Goal: Navigation & Orientation: Find specific page/section

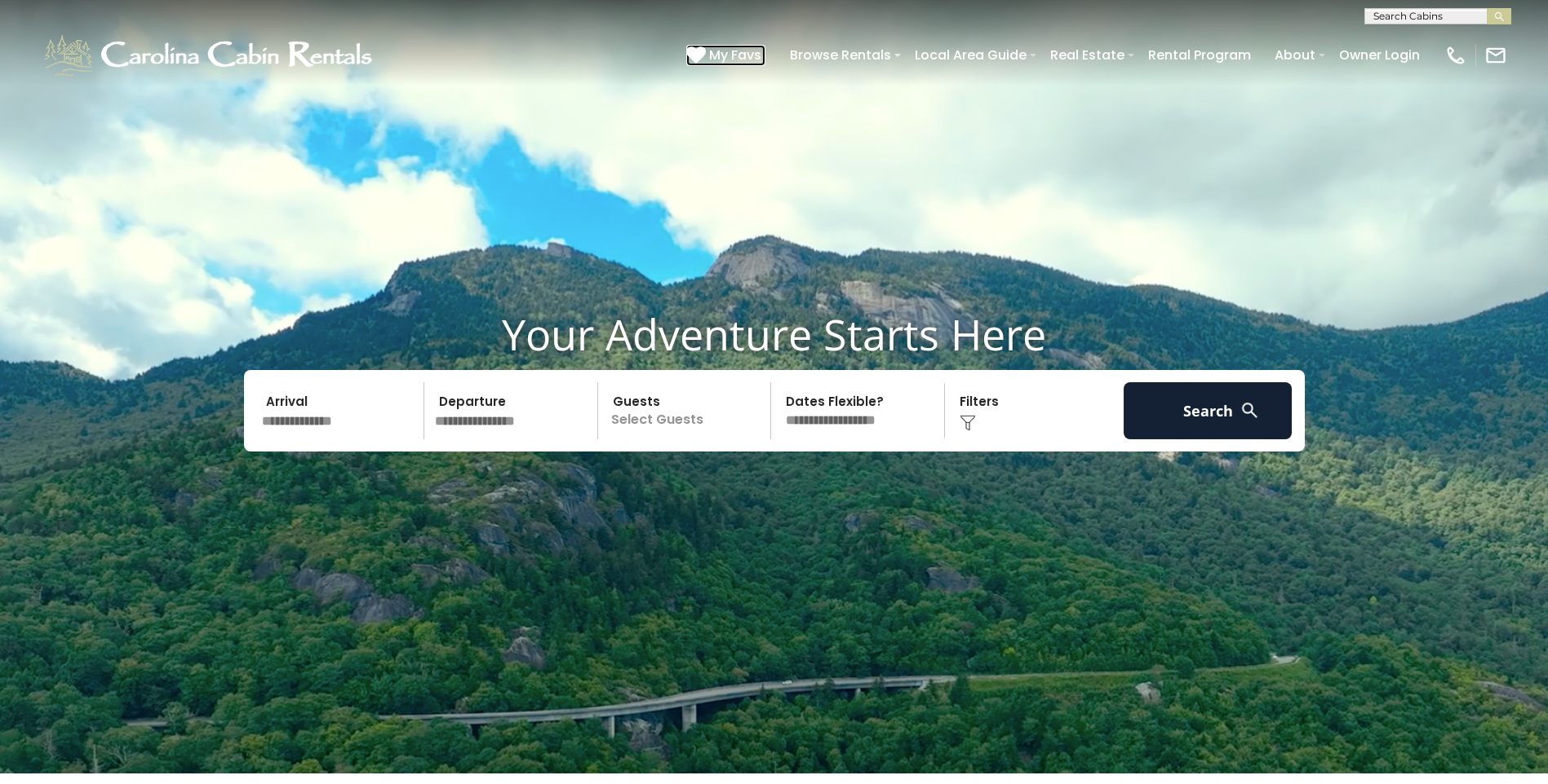
click at [751, 55] on span "My Favs" at bounding box center [735, 55] width 53 height 21
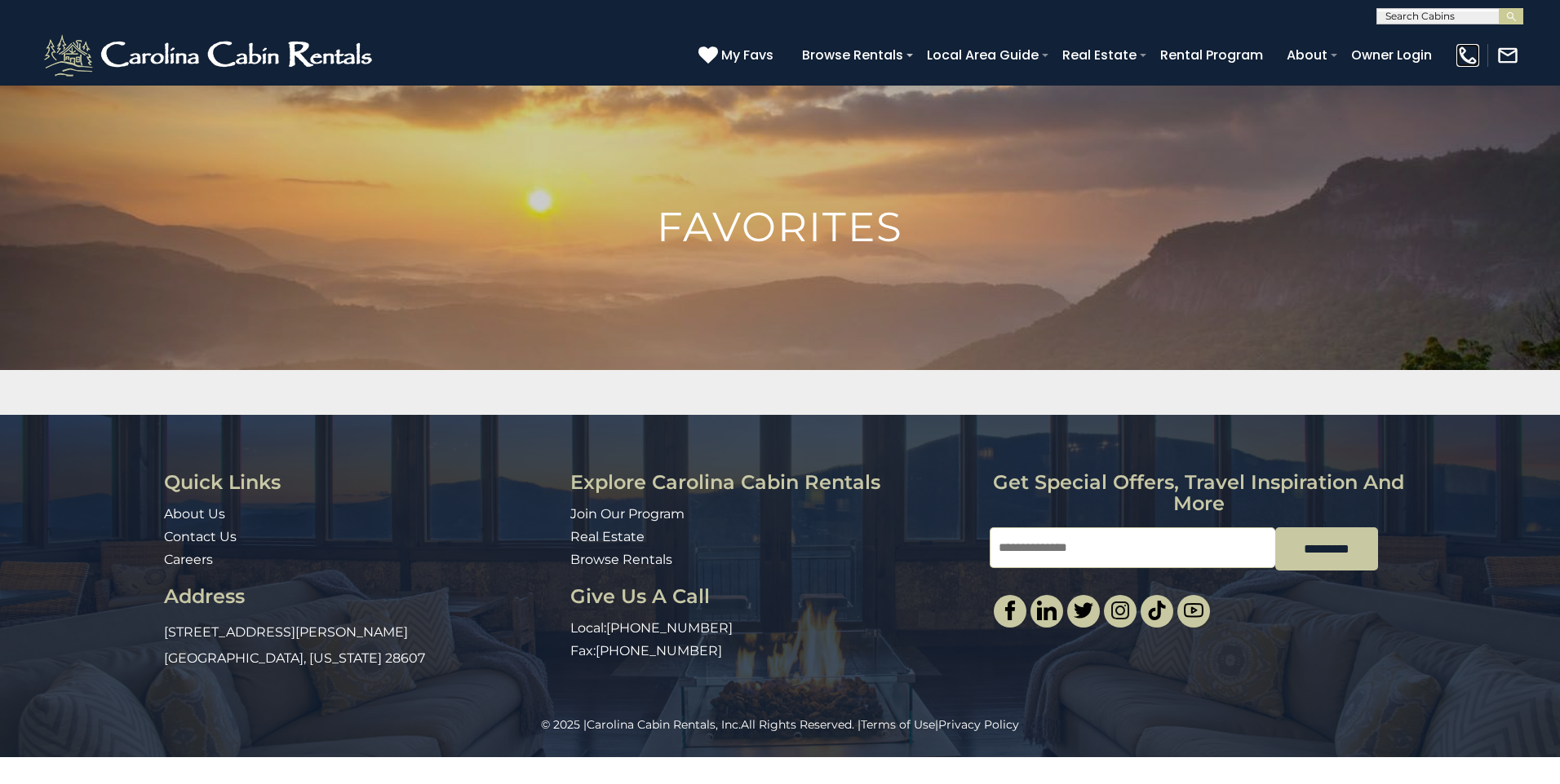
click at [1469, 53] on img at bounding box center [1467, 55] width 23 height 23
click at [1374, 57] on link "Owner Login" at bounding box center [1391, 55] width 97 height 29
